Goal: Transaction & Acquisition: Purchase product/service

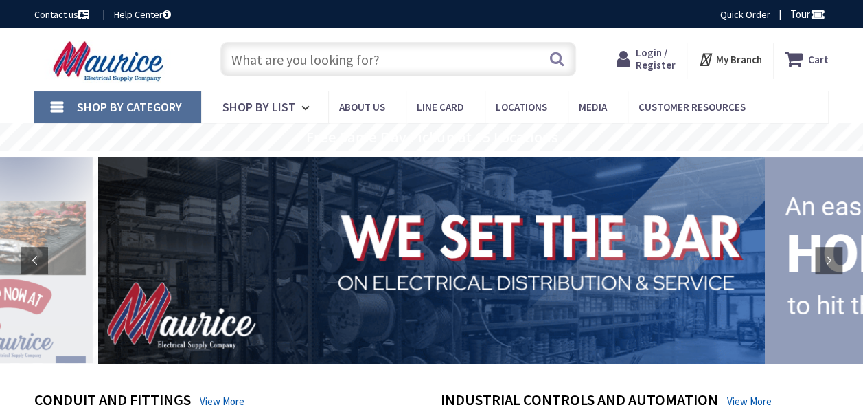
click at [658, 56] on span "Login / Register" at bounding box center [656, 58] width 40 height 25
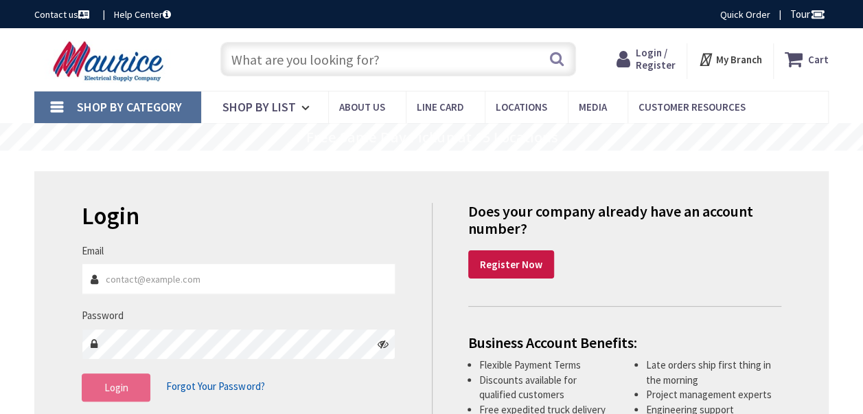
type input "[EMAIL_ADDRESS][DOMAIN_NAME]"
click at [110, 389] on span "Login" at bounding box center [116, 387] width 24 height 13
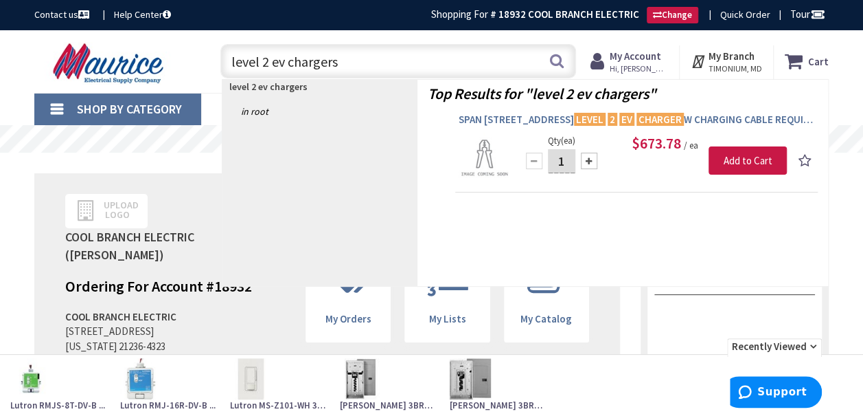
type input "level 2 ev chargers"
click at [606, 117] on mark "LEVEL" at bounding box center [590, 119] width 32 height 17
